Goal: Task Accomplishment & Management: Use online tool/utility

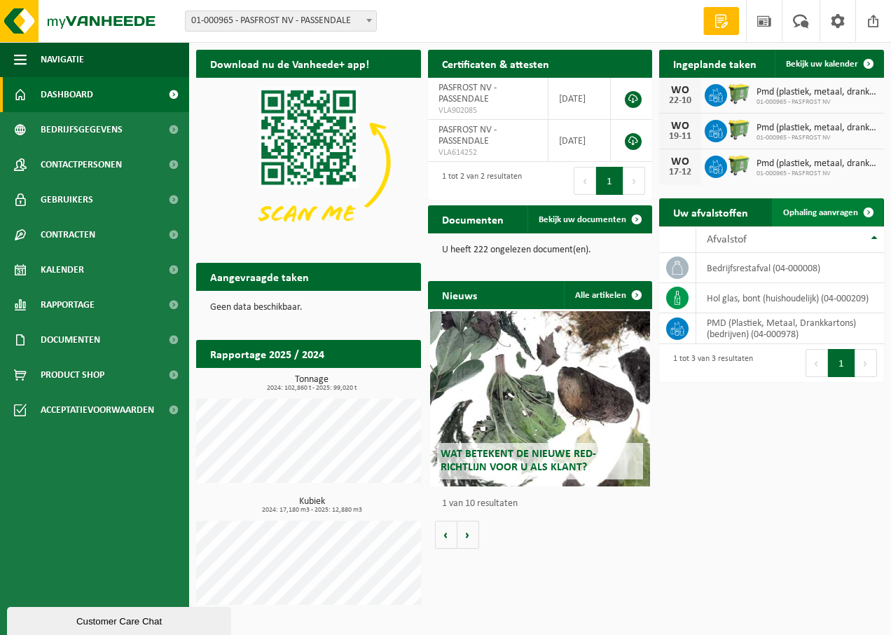
click at [873, 213] on span at bounding box center [869, 212] width 28 height 28
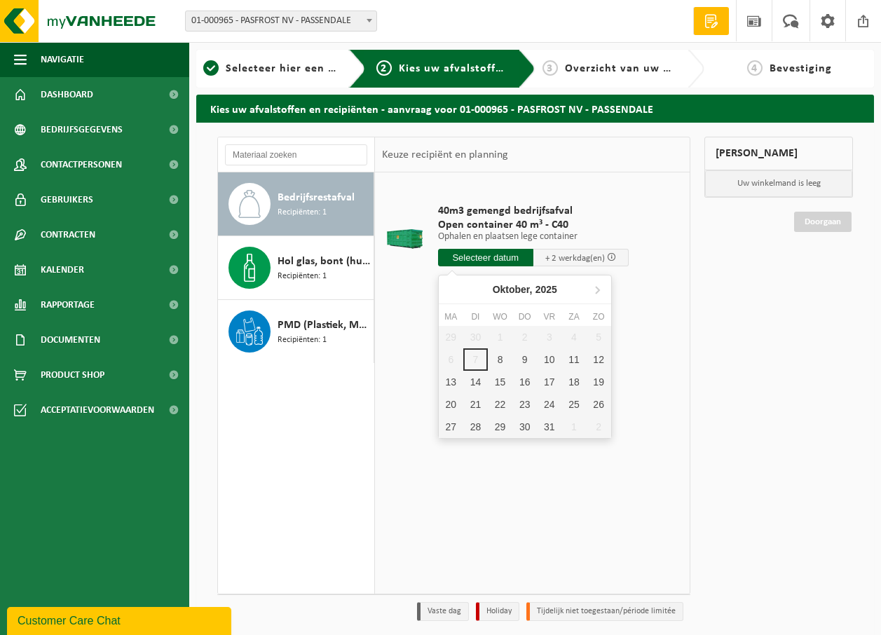
click at [489, 260] on input "text" at bounding box center [485, 258] width 95 height 18
click at [529, 357] on div "9" at bounding box center [524, 359] width 25 height 22
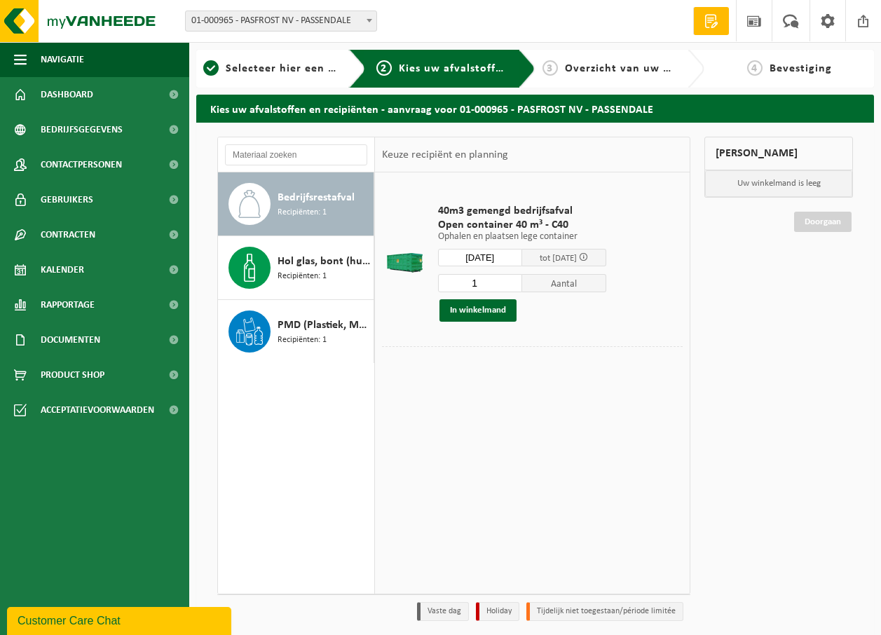
type input "Van 2025-10-09"
click at [479, 364] on span "Containernummer toevoegen(optioneel)" at bounding box center [467, 366] width 158 height 9
type input "1894"
click at [481, 308] on button "In winkelmand" at bounding box center [477, 310] width 77 height 22
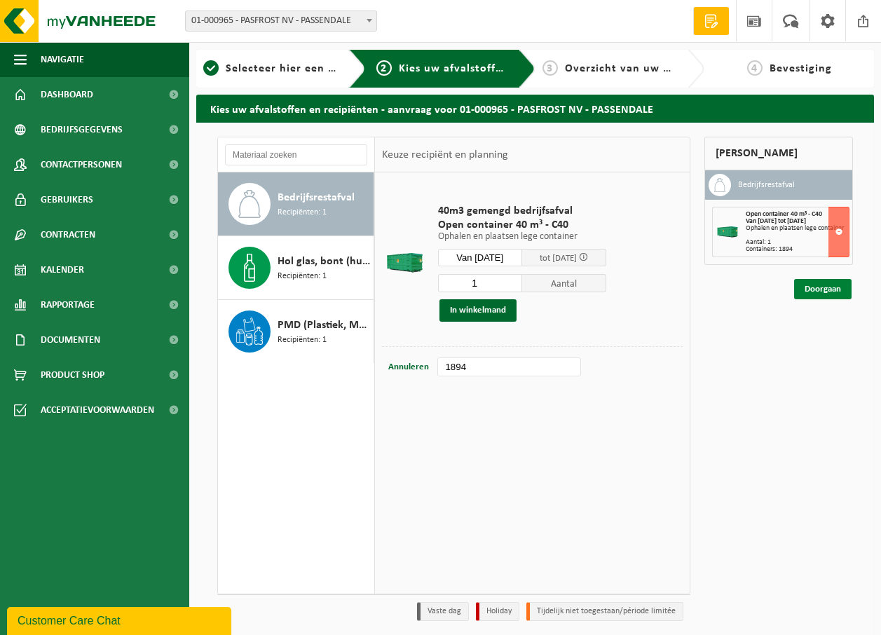
click at [821, 288] on link "Doorgaan" at bounding box center [822, 289] width 57 height 20
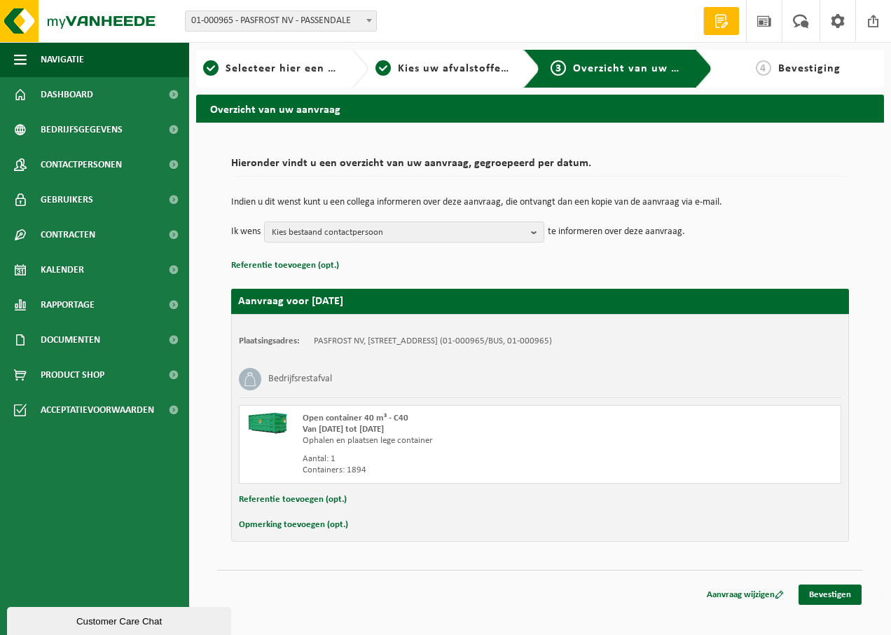
click at [315, 526] on button "Opmerking toevoegen (opt.)" at bounding box center [293, 525] width 109 height 18
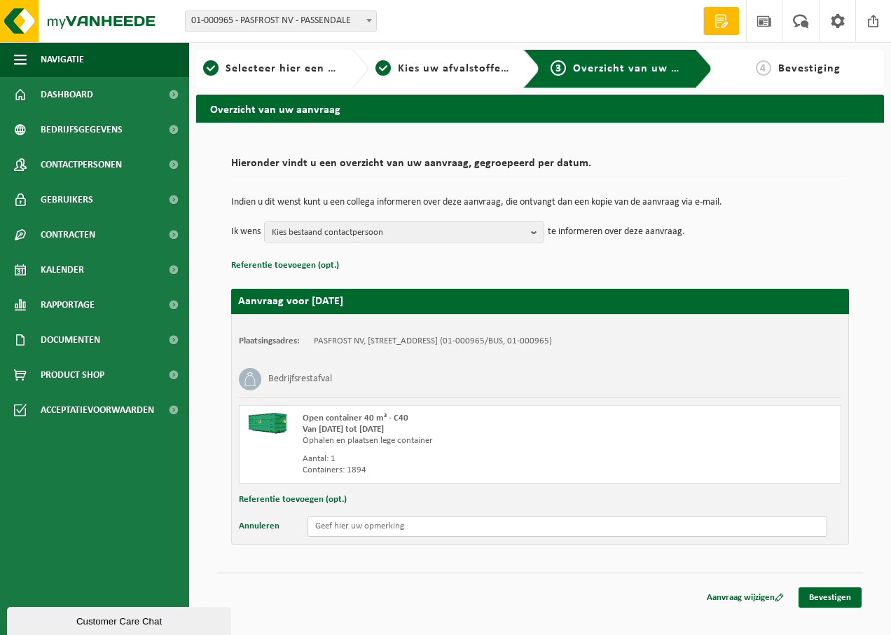
click at [399, 525] on input "text" at bounding box center [568, 526] width 520 height 21
type input "Ophaling mogelijk vanaf 8u en vooraan wegen en aanmelden aub"
click at [840, 597] on link "Bevestigen" at bounding box center [830, 597] width 63 height 20
